Goal: Find specific page/section: Find specific page/section

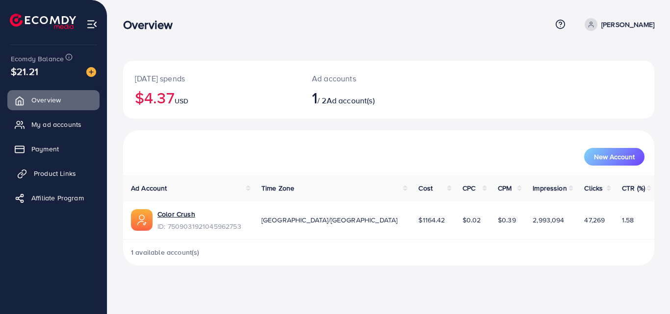
click at [68, 173] on span "Product Links" at bounding box center [55, 174] width 42 height 10
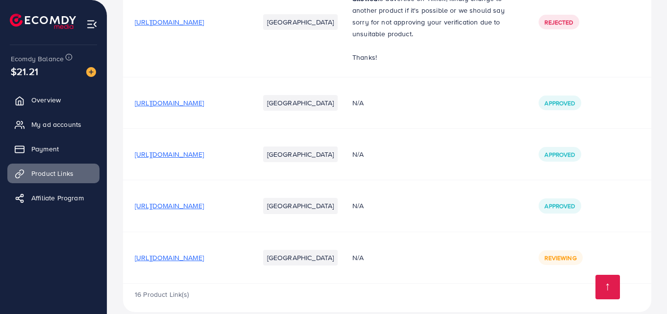
scroll to position [962, 0]
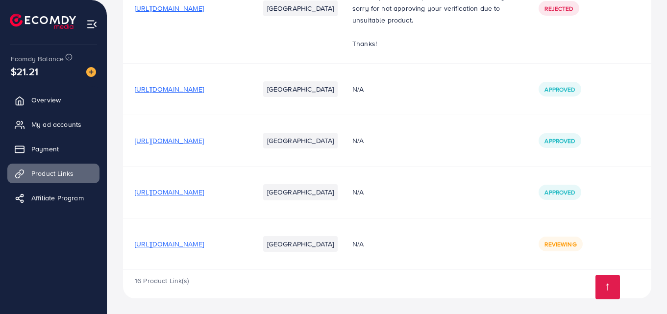
scroll to position [962, 0]
click at [69, 107] on link "Overview" at bounding box center [53, 100] width 92 height 20
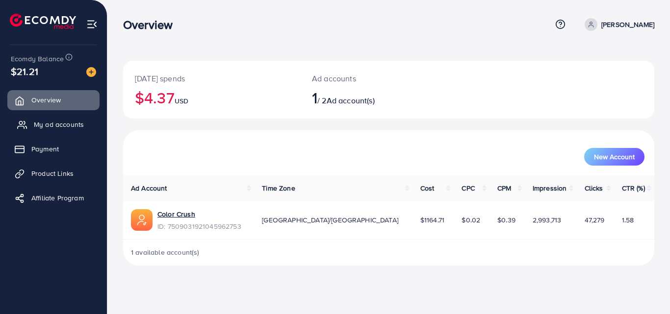
click at [75, 124] on span "My ad accounts" at bounding box center [59, 125] width 50 height 10
